Goal: Task Accomplishment & Management: Manage account settings

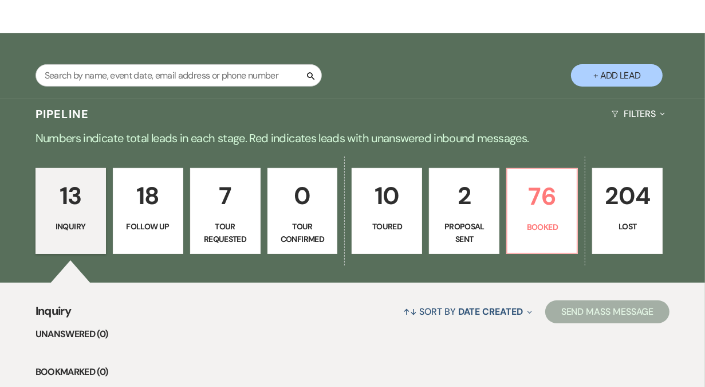
scroll to position [190, 0]
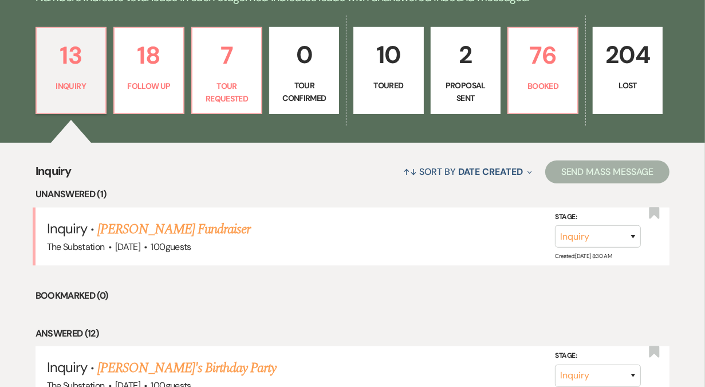
scroll to position [296, 0]
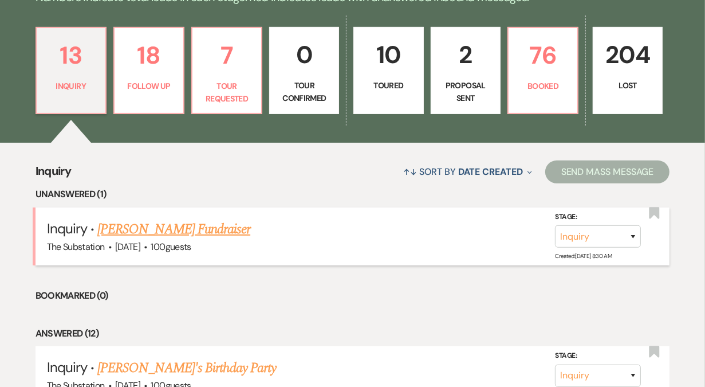
click at [191, 230] on link "[PERSON_NAME] Fundraiser" at bounding box center [173, 229] width 153 height 21
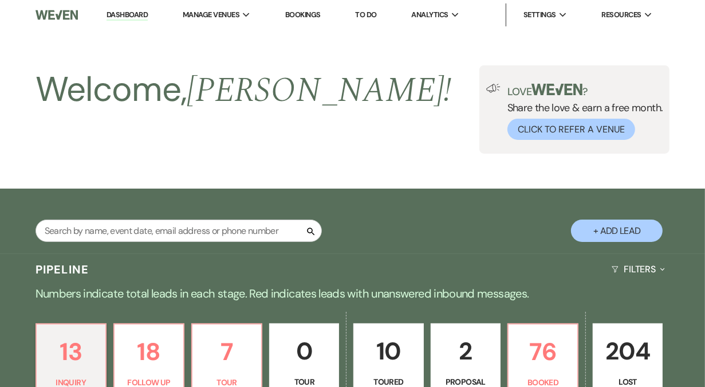
select select "5"
select select "20"
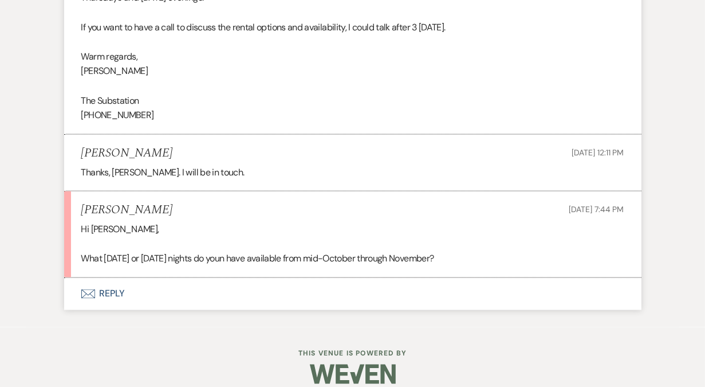
scroll to position [1482, 0]
